Goal: Browse casually

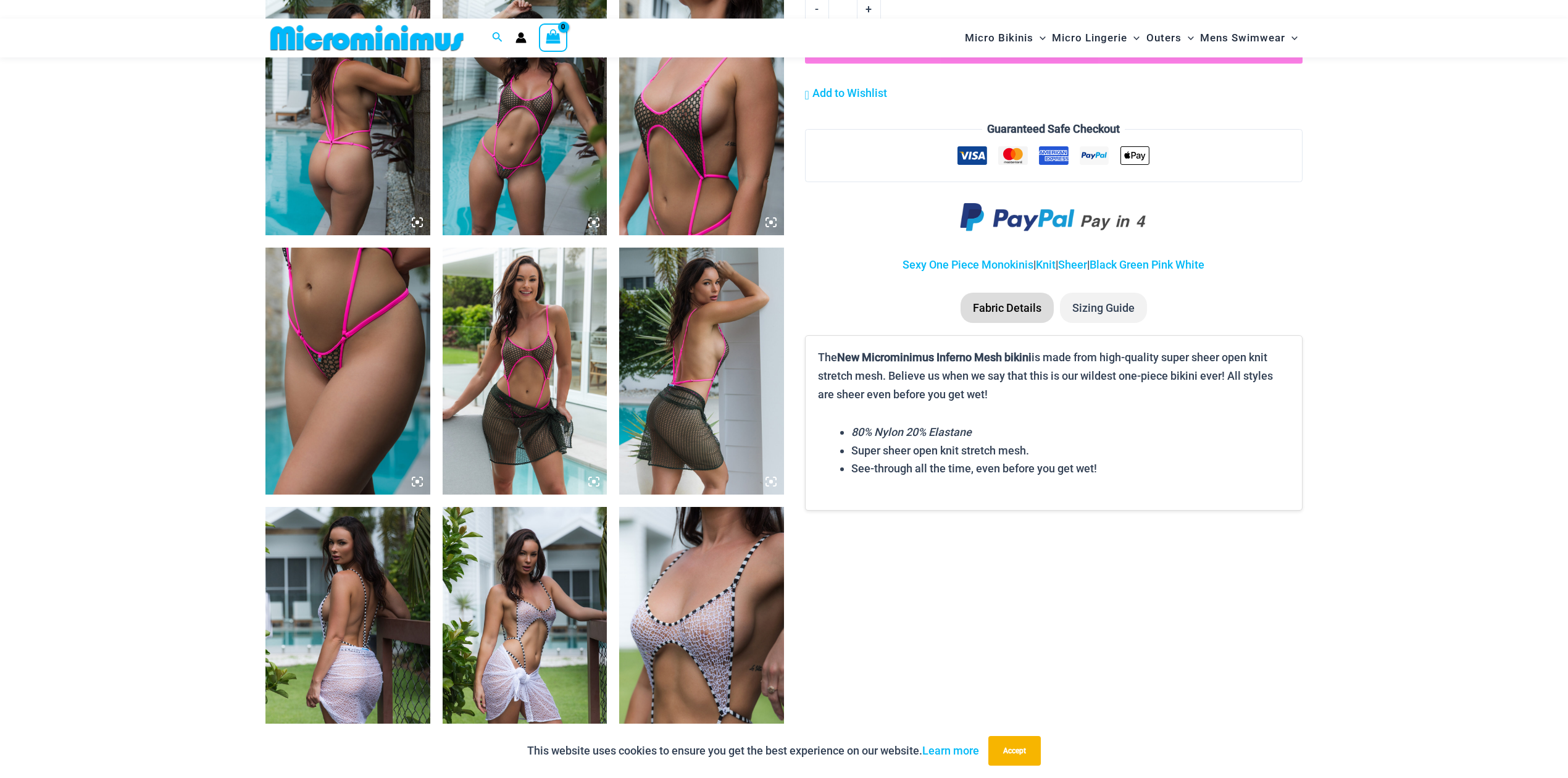
scroll to position [1142, 0]
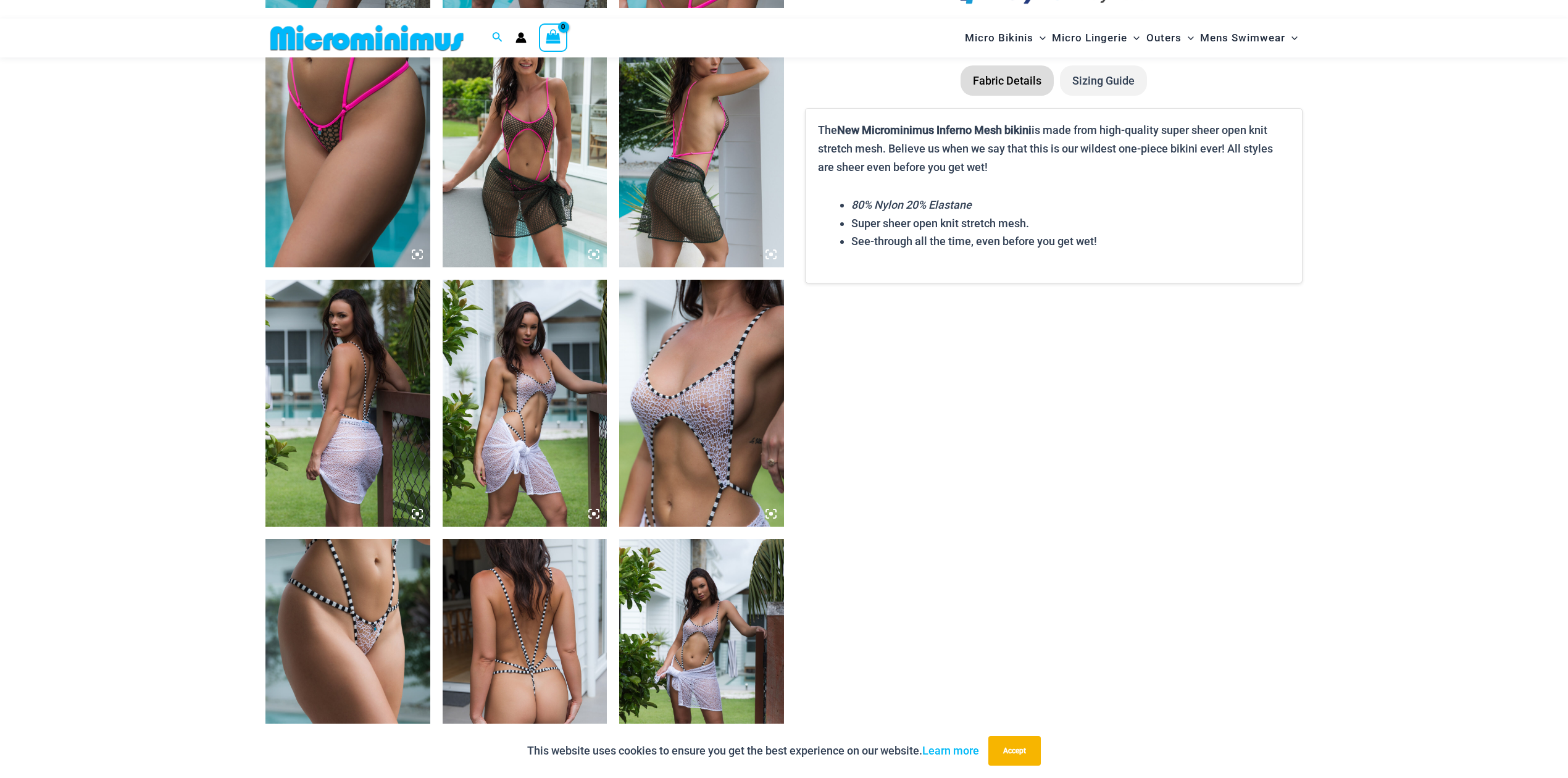
click at [563, 621] on img at bounding box center [525, 662] width 165 height 247
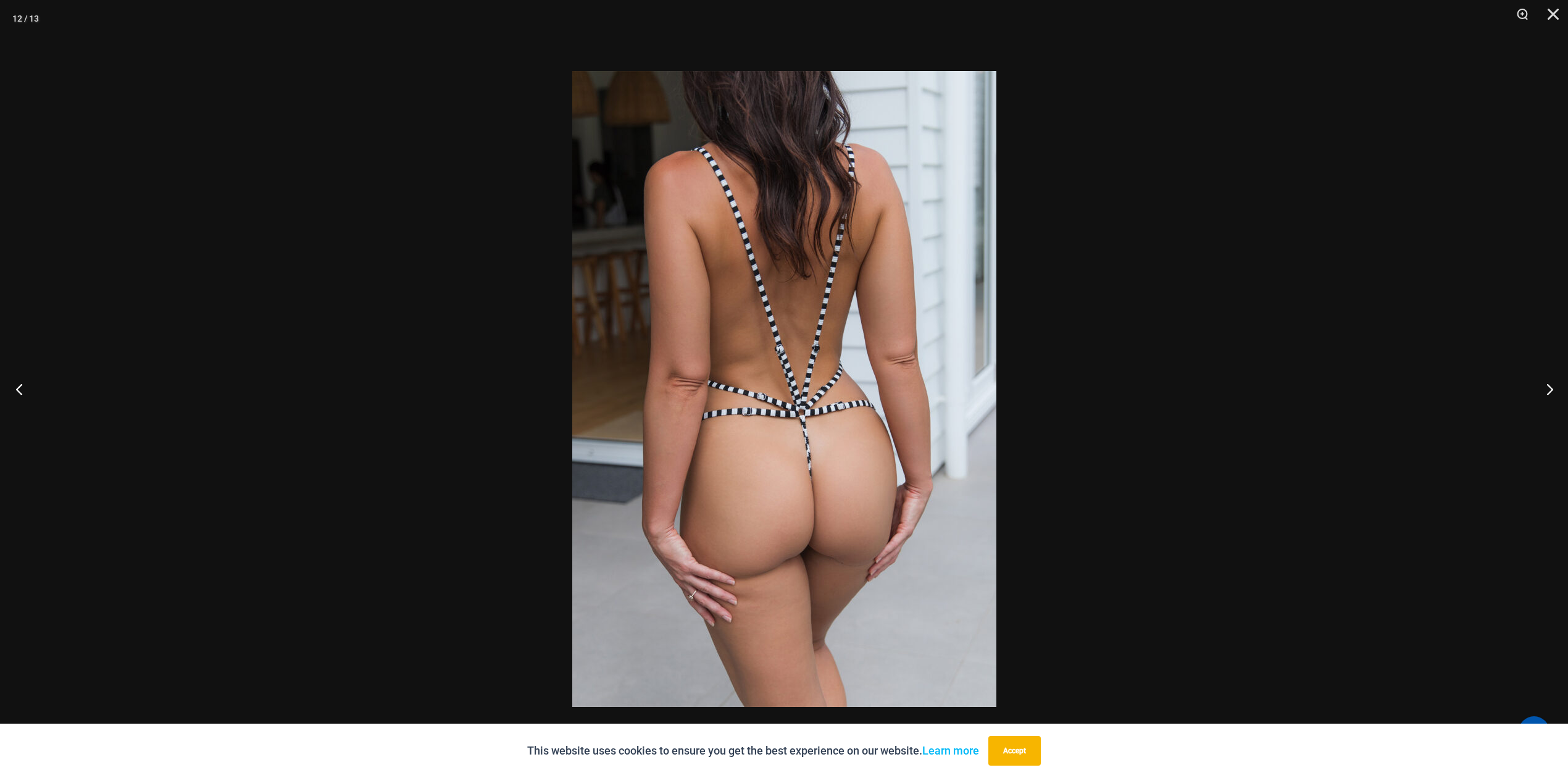
click at [20, 390] on button "Previous" at bounding box center [23, 389] width 46 height 62
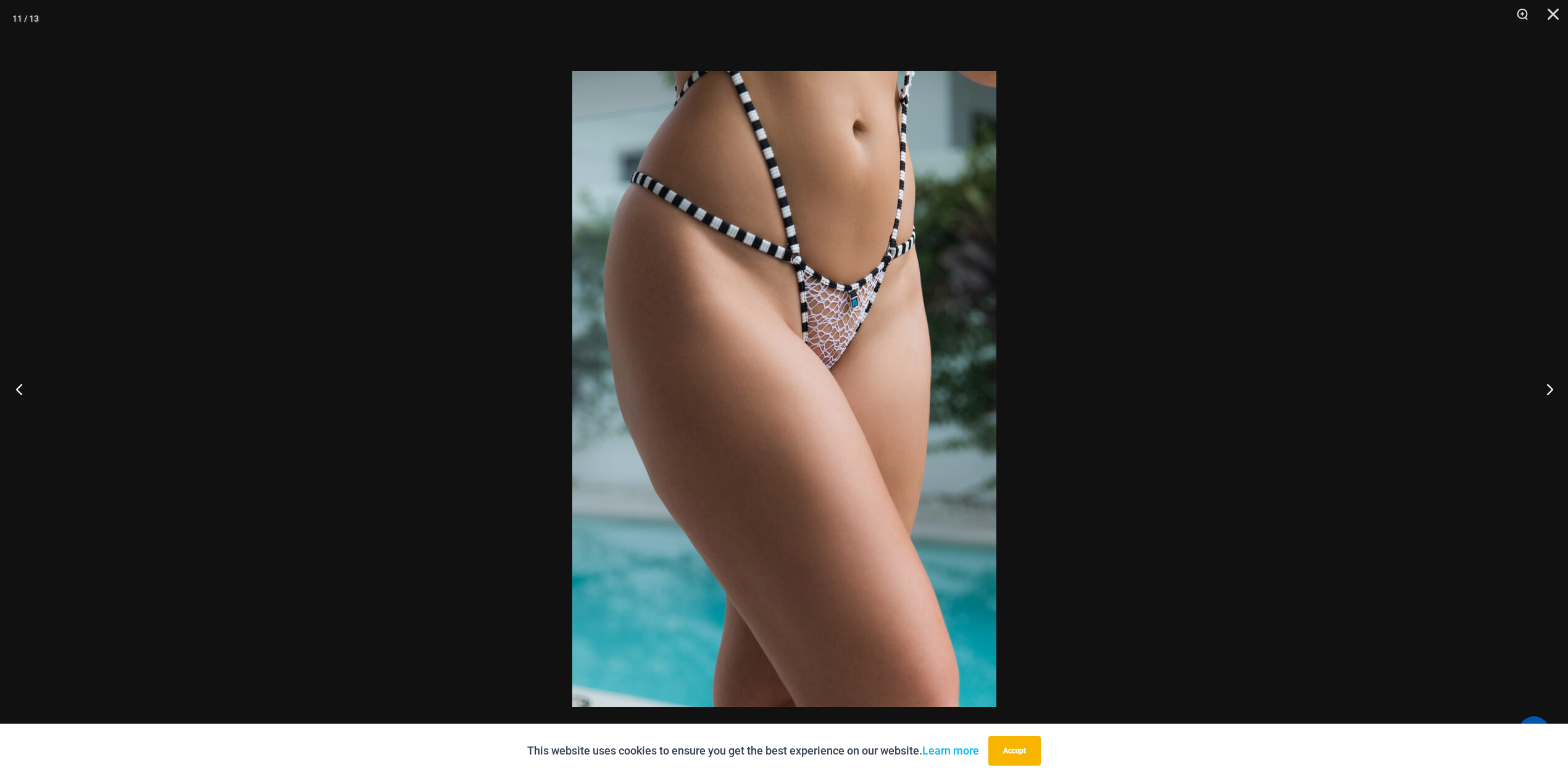
click at [20, 390] on button "Previous" at bounding box center [23, 389] width 46 height 62
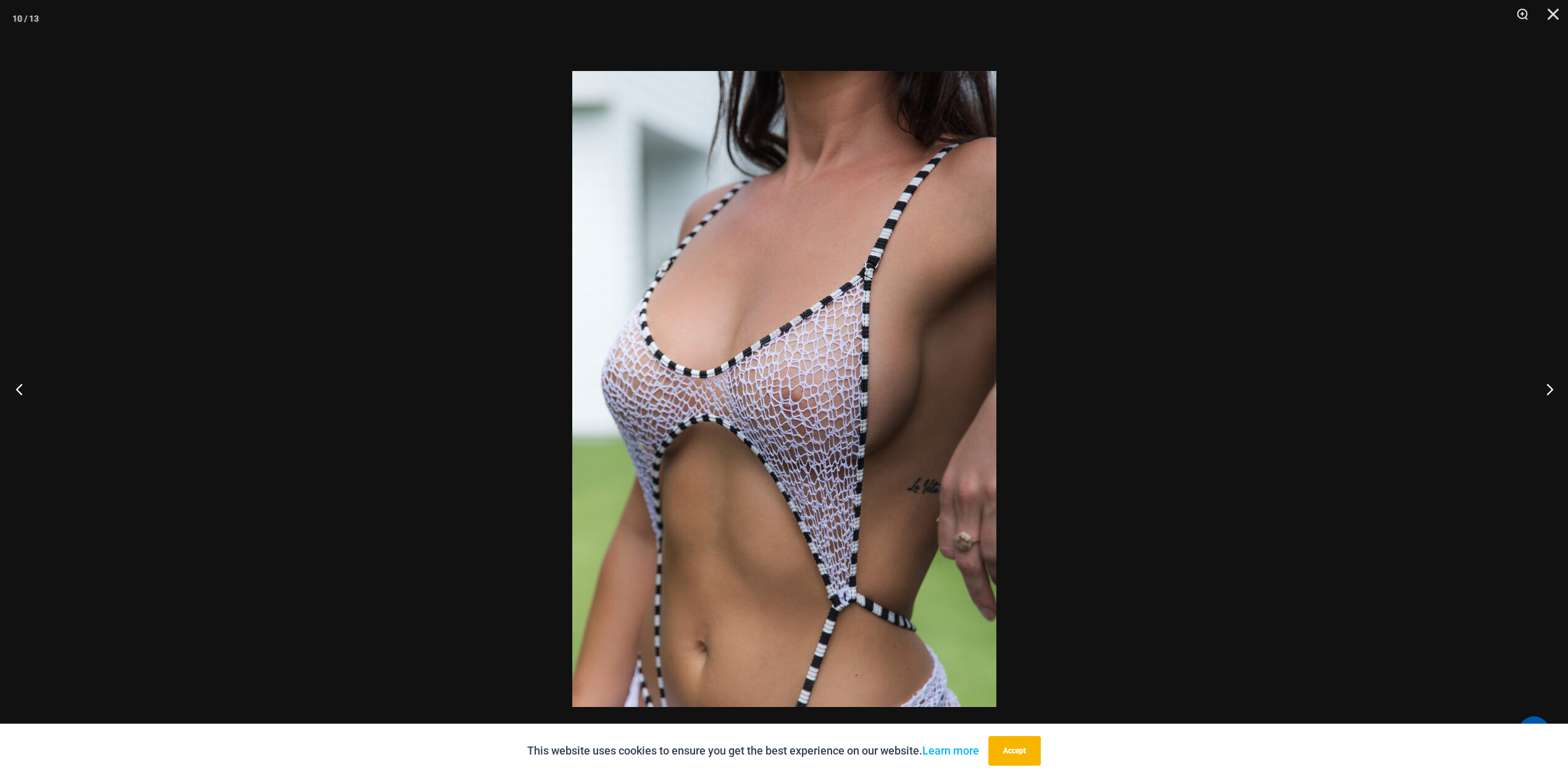
click at [20, 390] on button "Previous" at bounding box center [23, 389] width 46 height 62
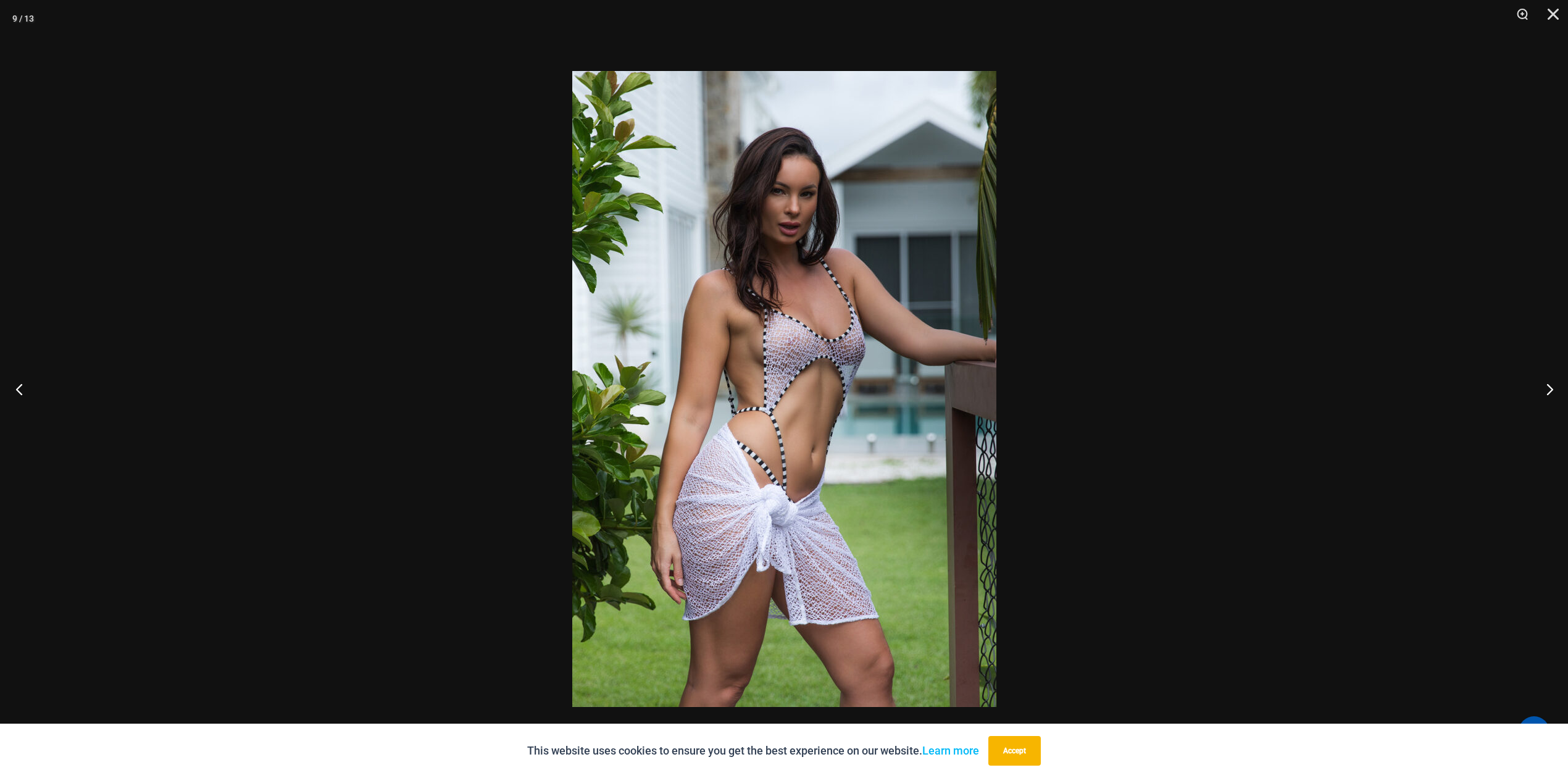
click at [20, 390] on button "Previous" at bounding box center [23, 389] width 46 height 62
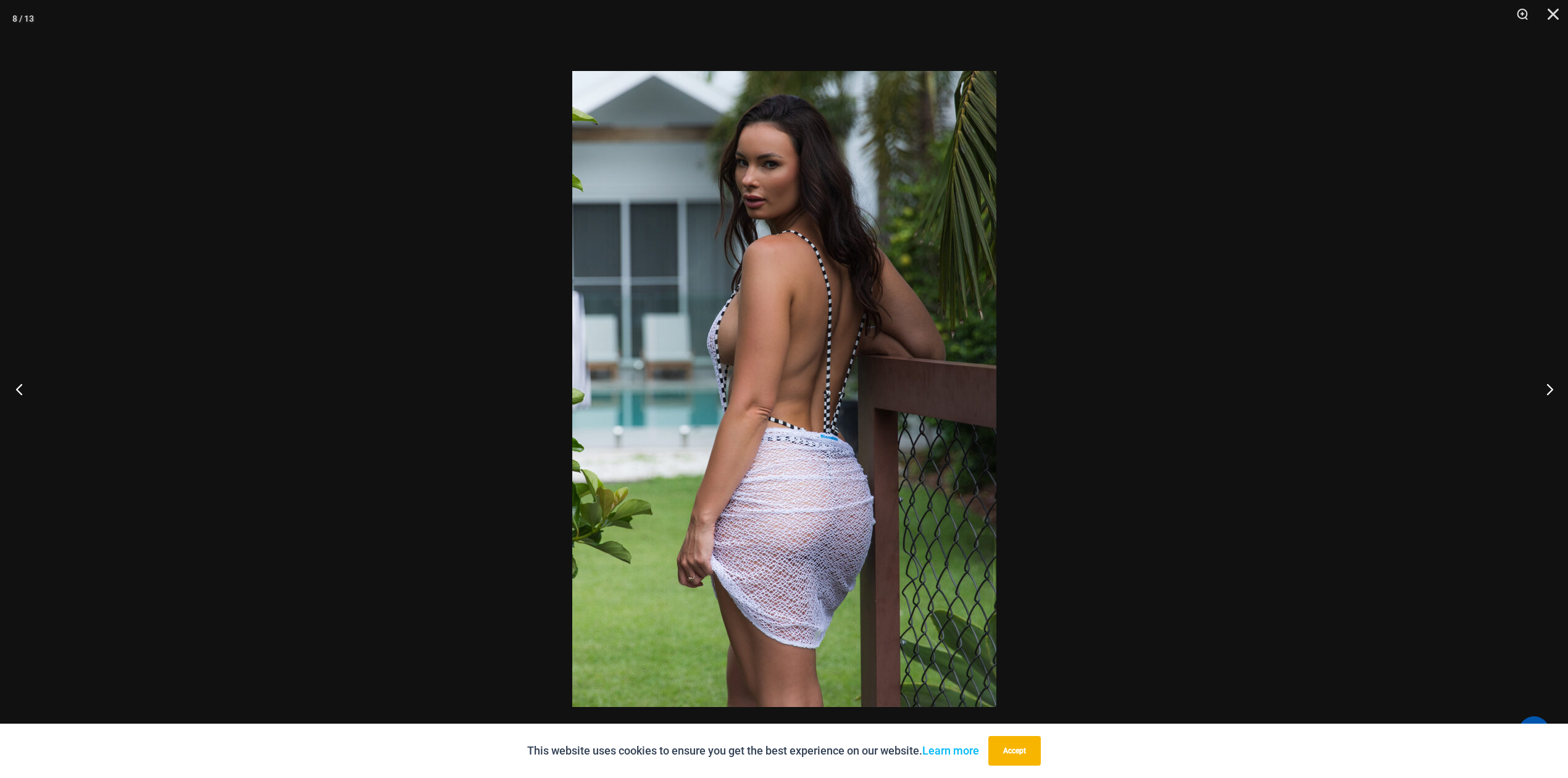
click at [20, 390] on button "Previous" at bounding box center [23, 389] width 46 height 62
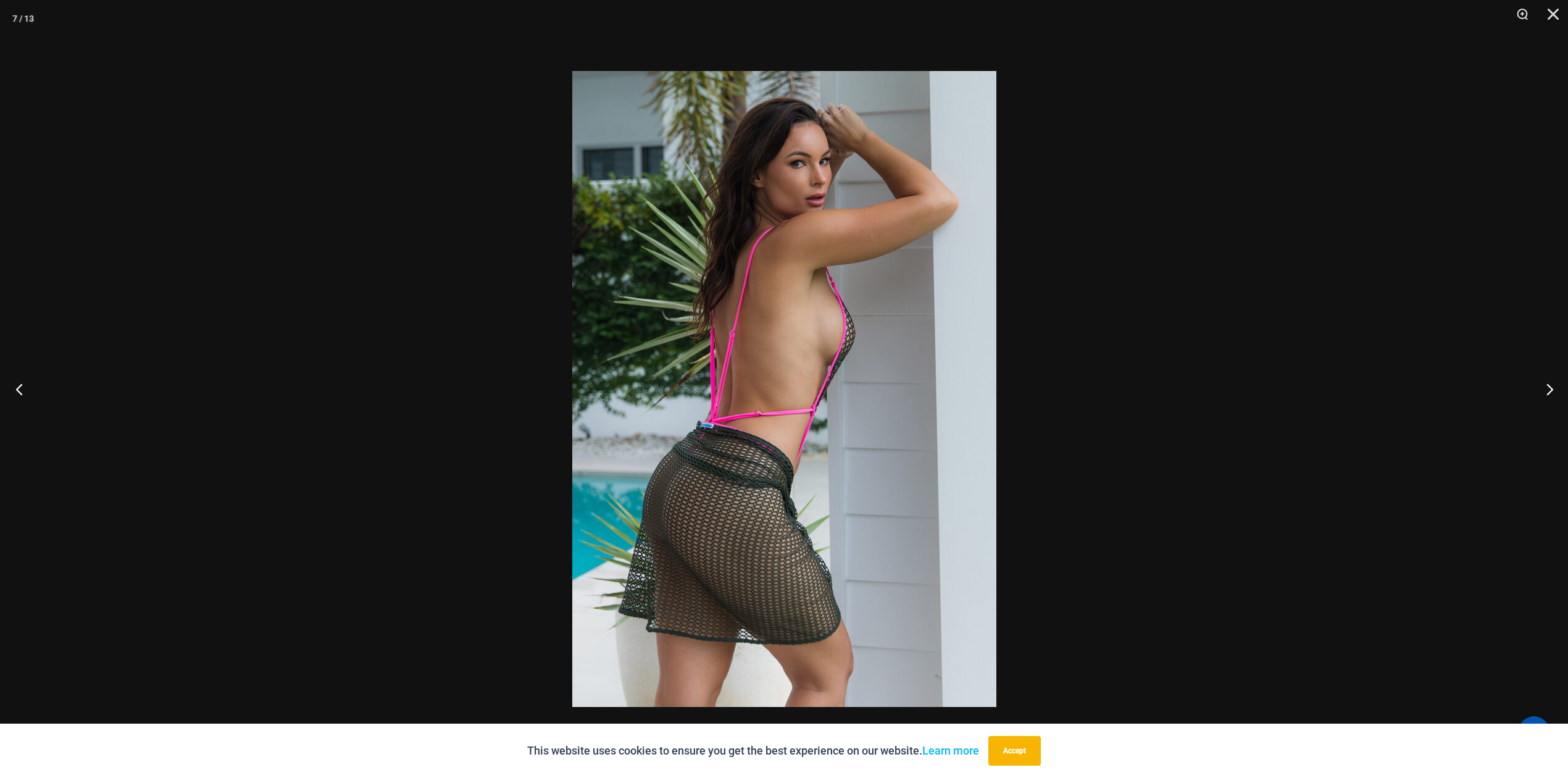
click at [20, 390] on button "Previous" at bounding box center [23, 389] width 46 height 62
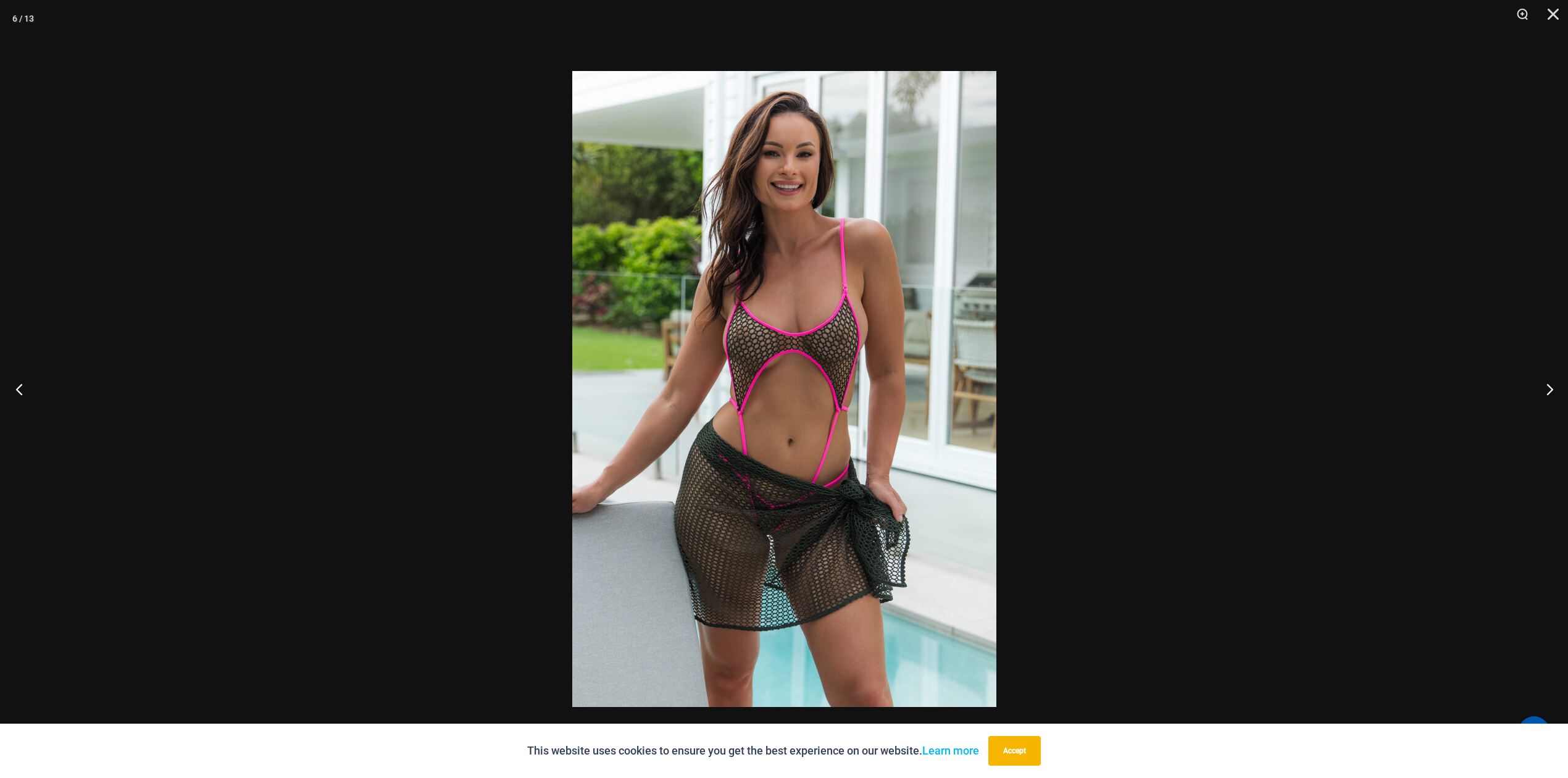
click at [20, 390] on button "Previous" at bounding box center [23, 389] width 46 height 62
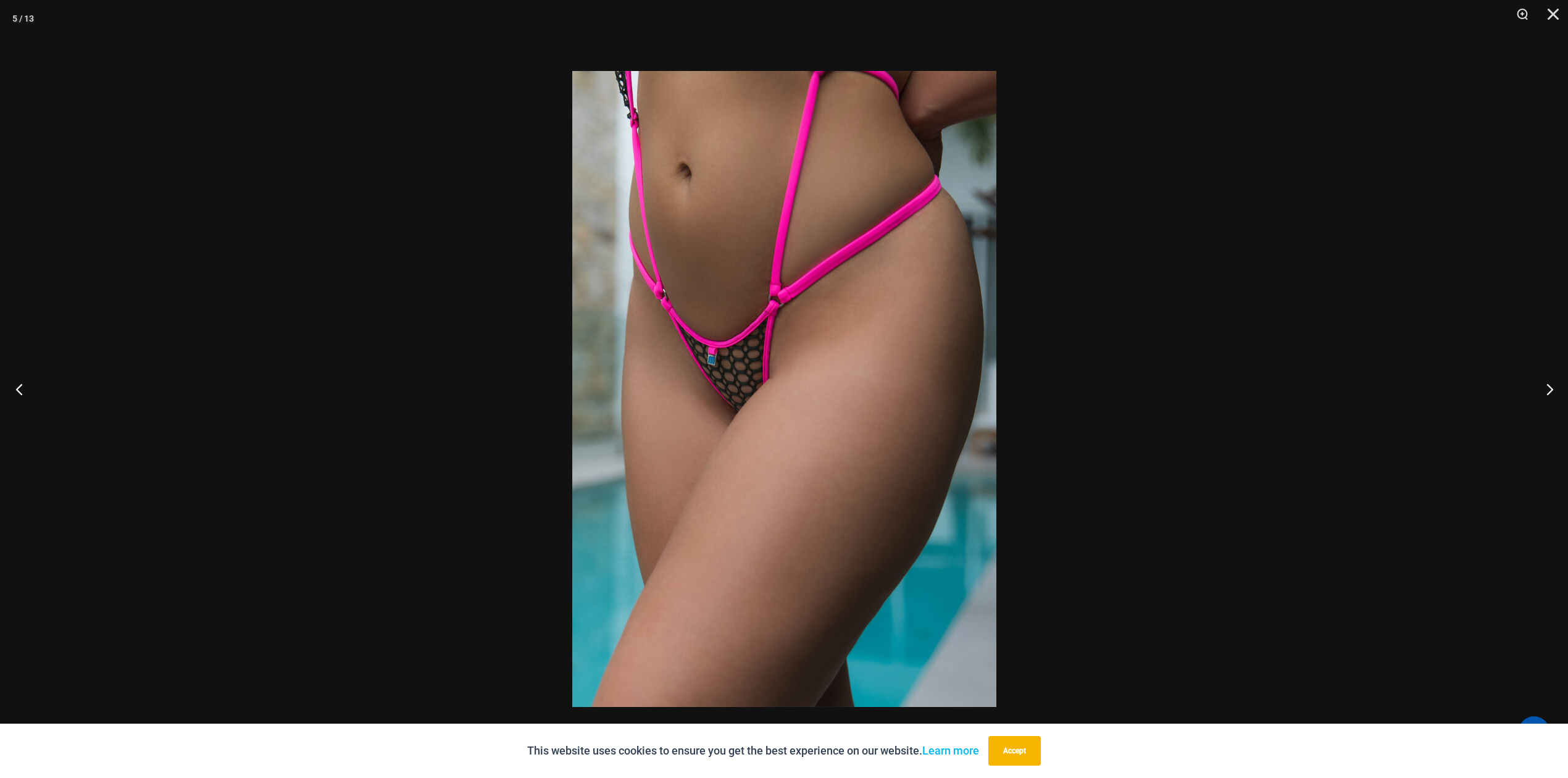
click at [20, 390] on button "Previous" at bounding box center [23, 389] width 46 height 62
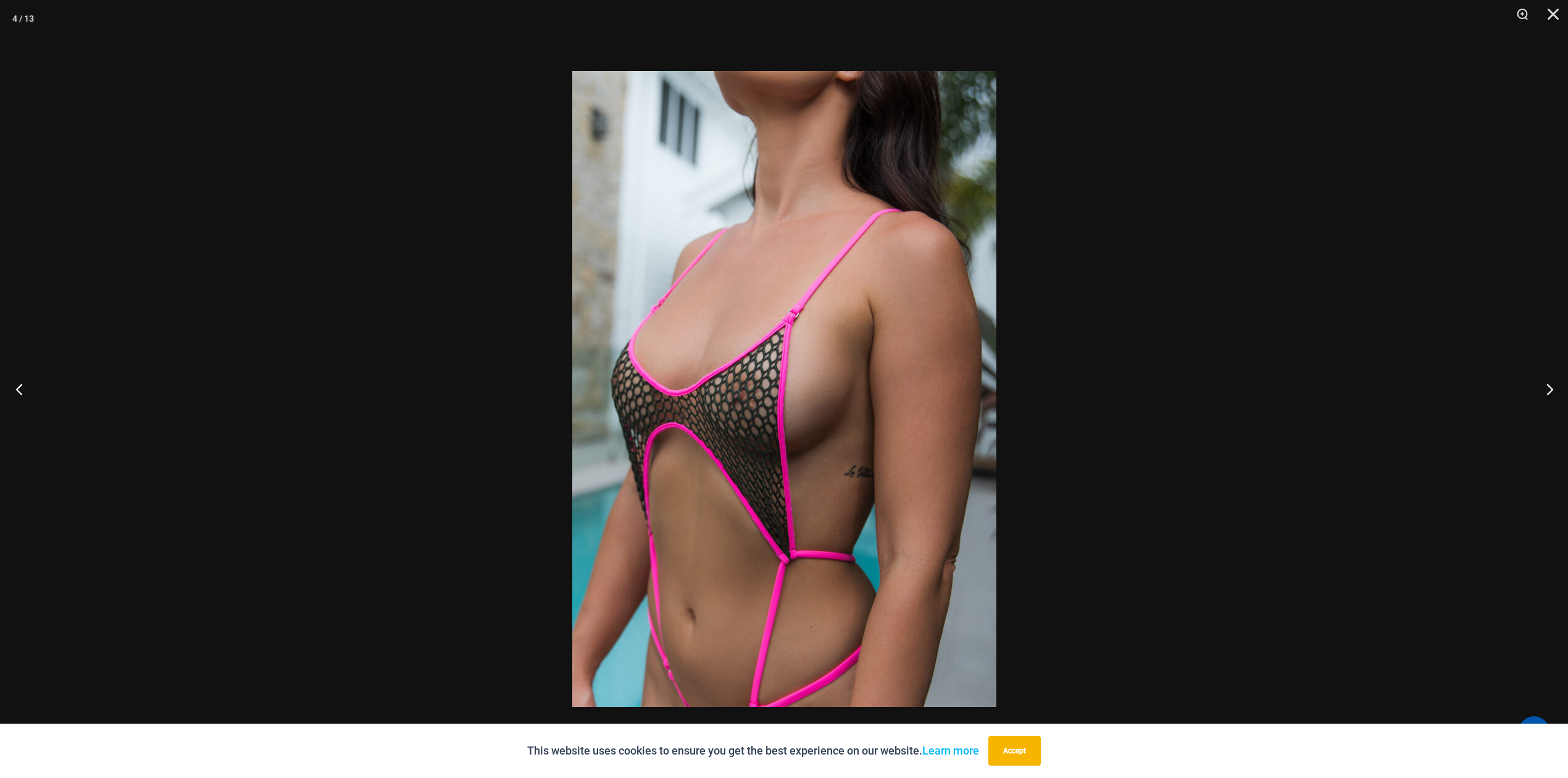
click at [20, 390] on button "Previous" at bounding box center [23, 389] width 46 height 62
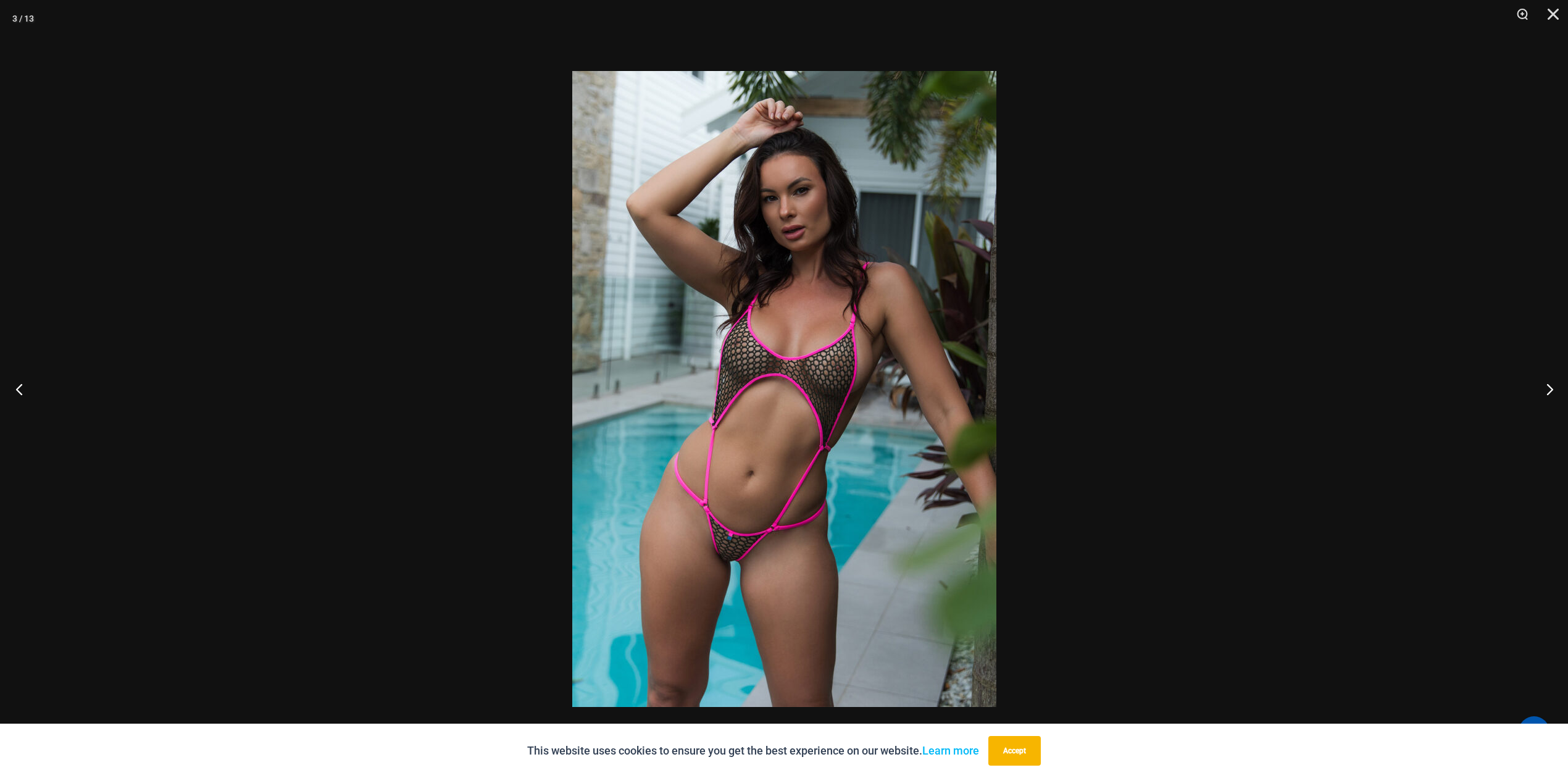
click at [20, 390] on button "Previous" at bounding box center [23, 389] width 46 height 62
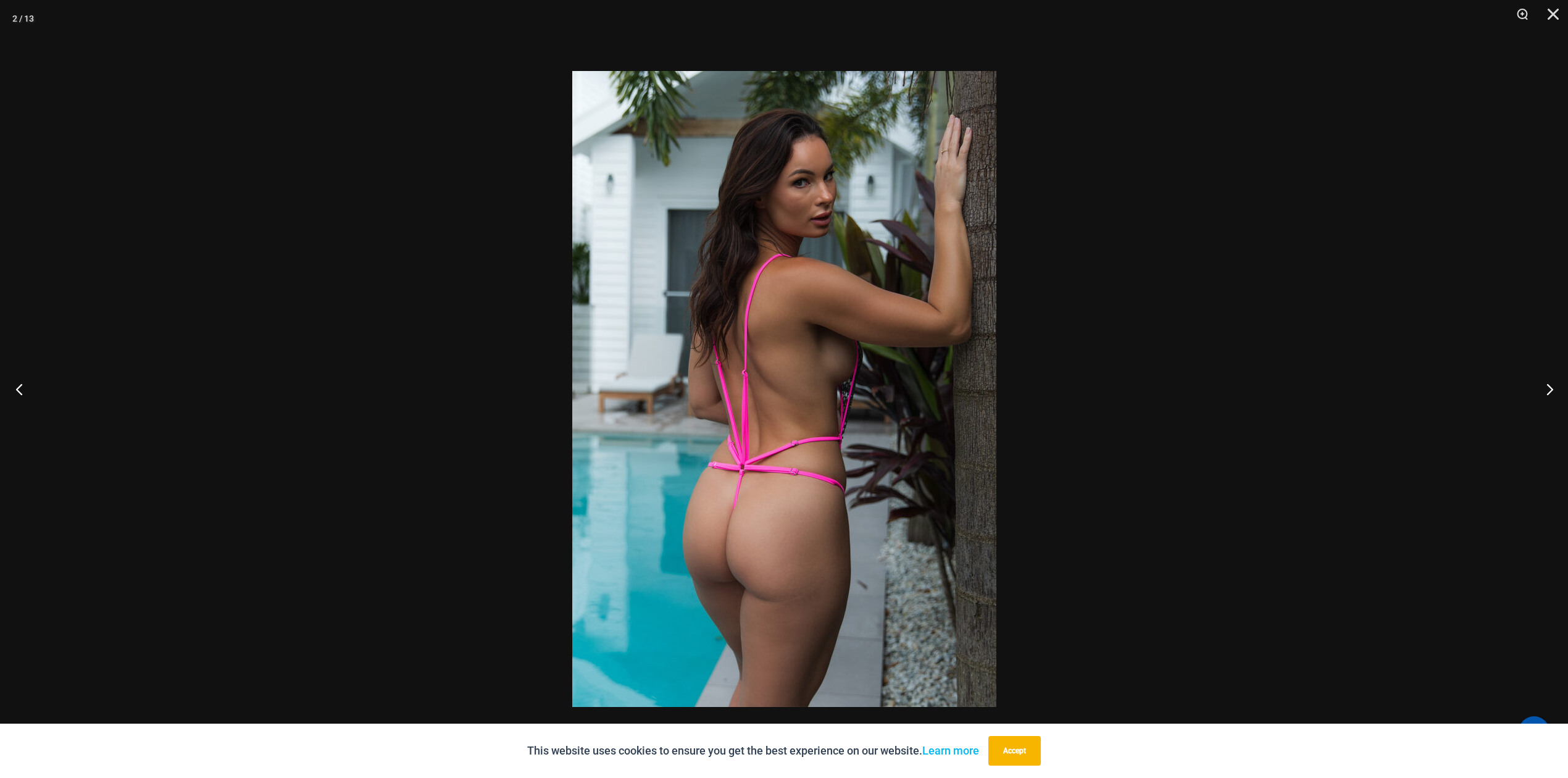
click at [20, 390] on button "Previous" at bounding box center [23, 389] width 46 height 62
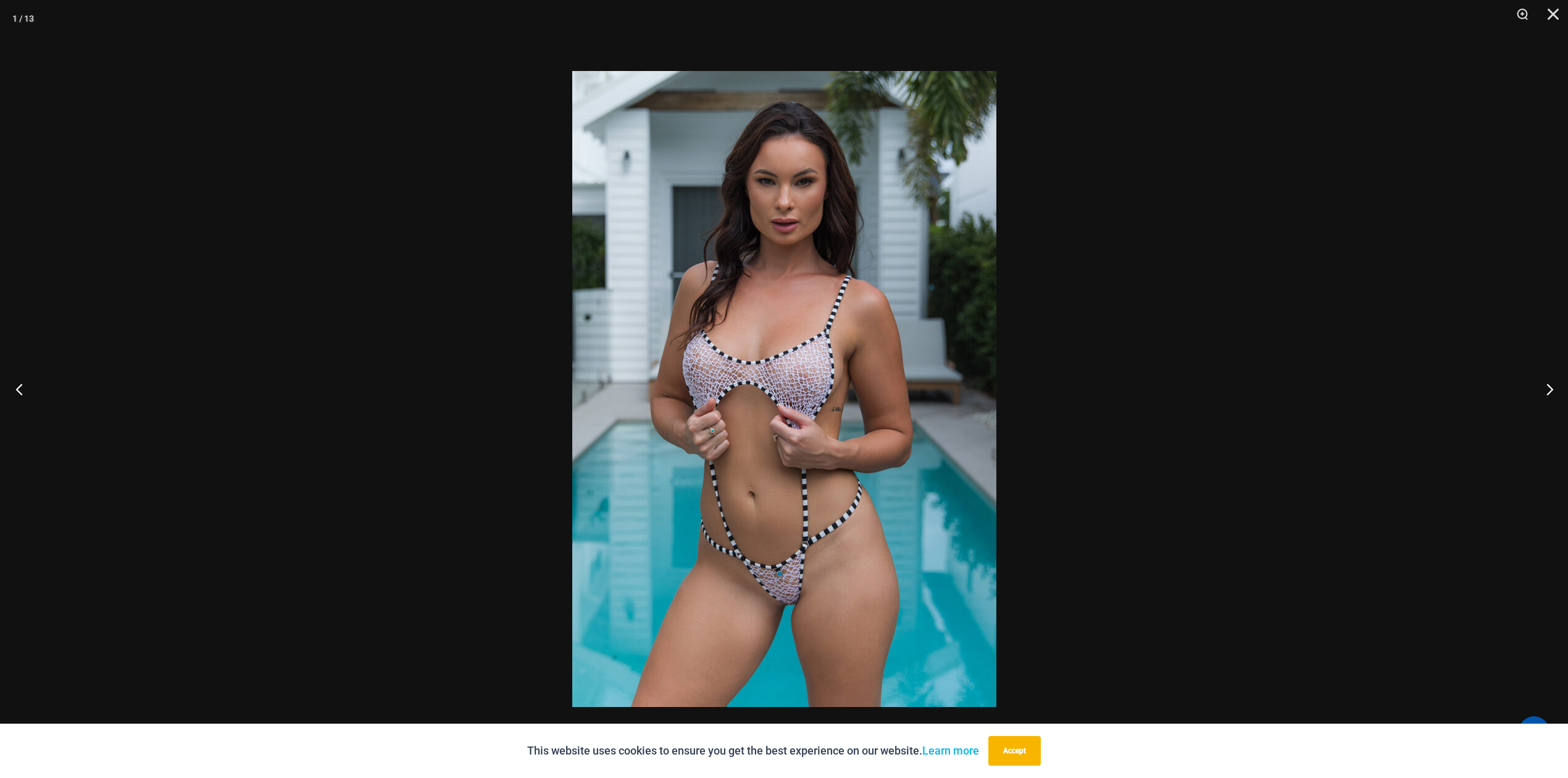
click at [20, 390] on button "Previous" at bounding box center [23, 389] width 46 height 62
